Goal: Navigation & Orientation: Find specific page/section

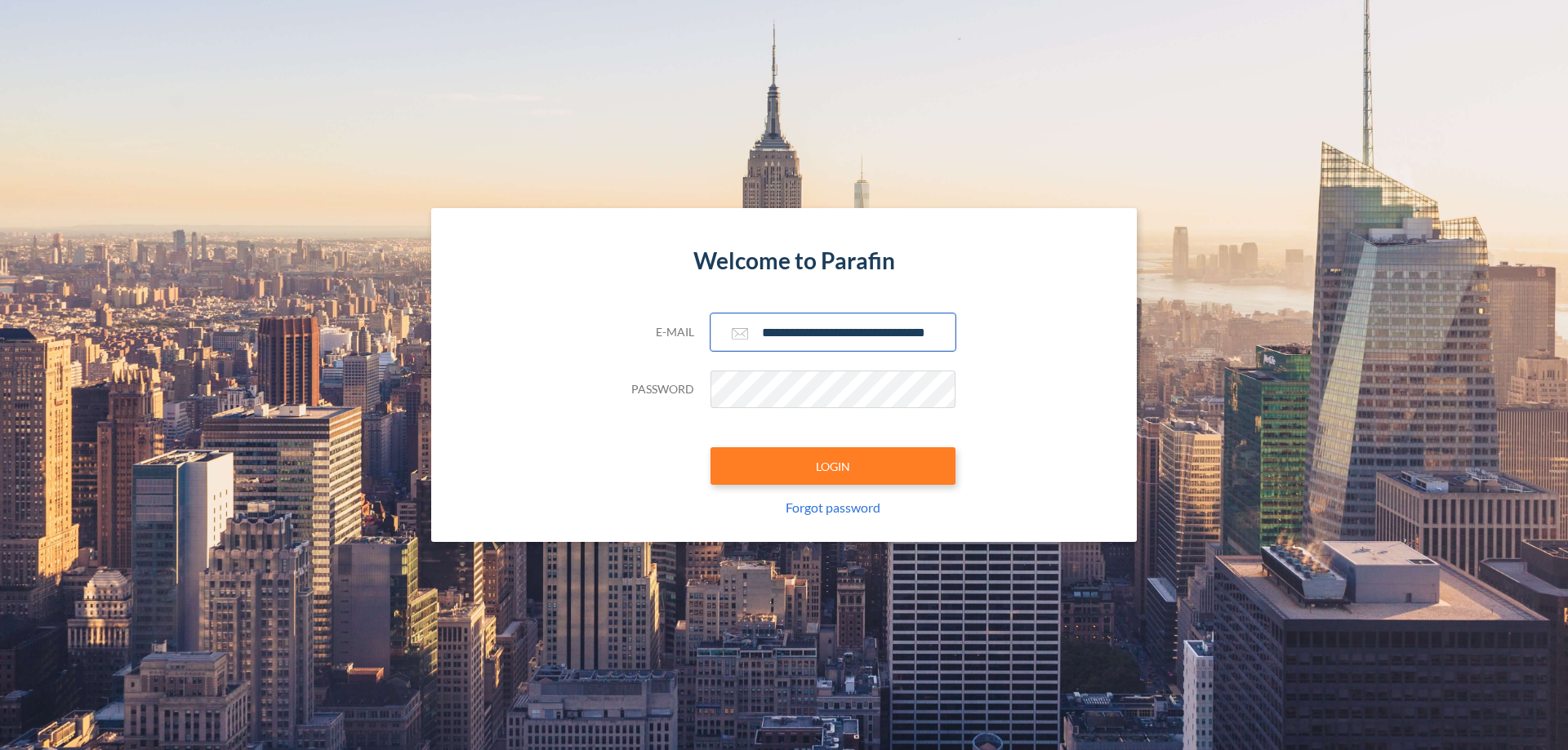
type input "**********"
click at [833, 466] on button "LOGIN" at bounding box center [833, 466] width 245 height 37
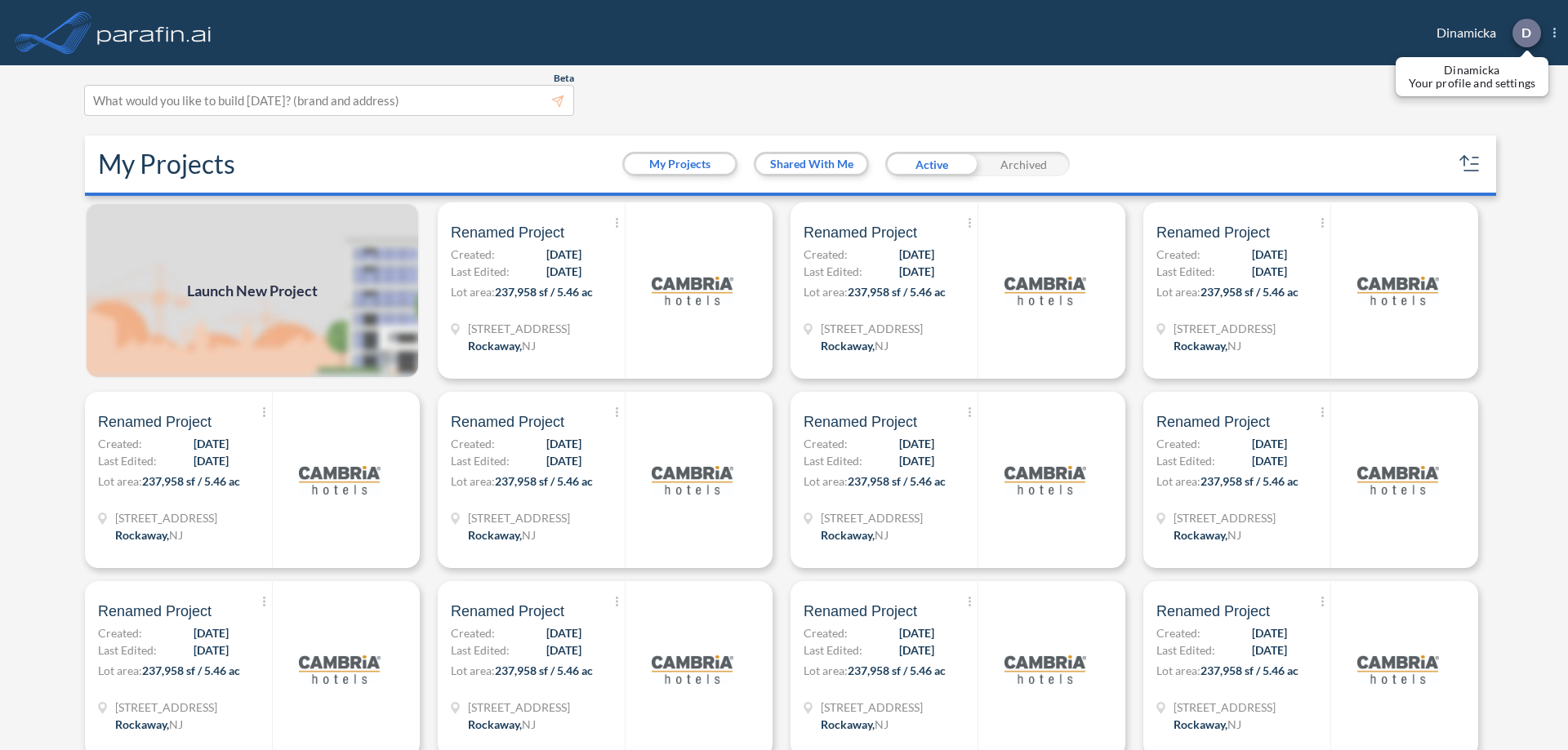
click at [1526, 32] on p "D" at bounding box center [1527, 33] width 10 height 15
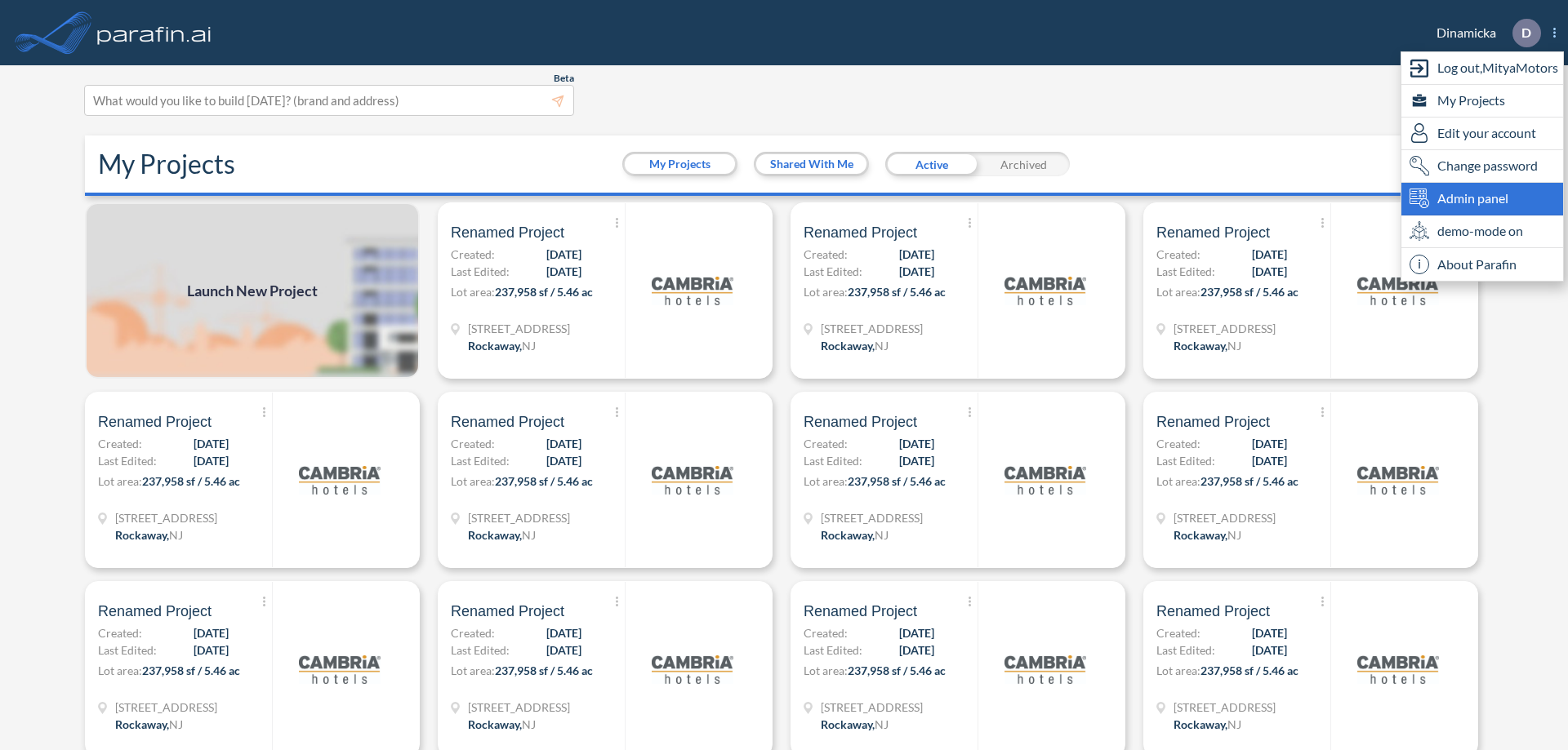
click at [1483, 198] on span "Admin panel" at bounding box center [1473, 198] width 71 height 20
